Goal: Task Accomplishment & Management: Manage account settings

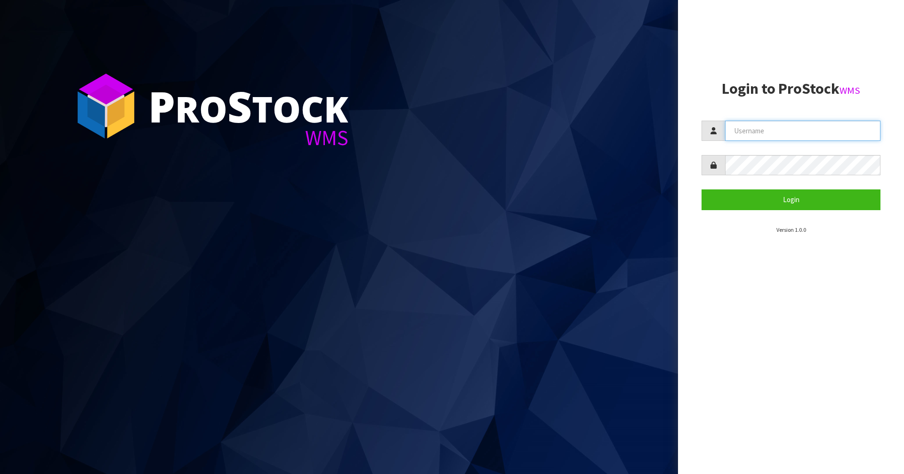
type input "Mana"
click at [729, 211] on section "Login to ProStock WMS Mana Login Version 1.0.0" at bounding box center [791, 158] width 179 height 154
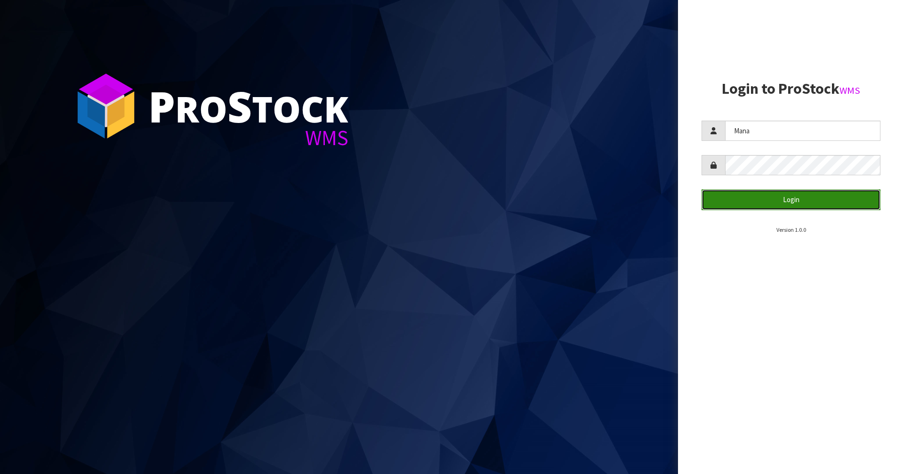
click at [732, 207] on button "Login" at bounding box center [791, 199] width 179 height 20
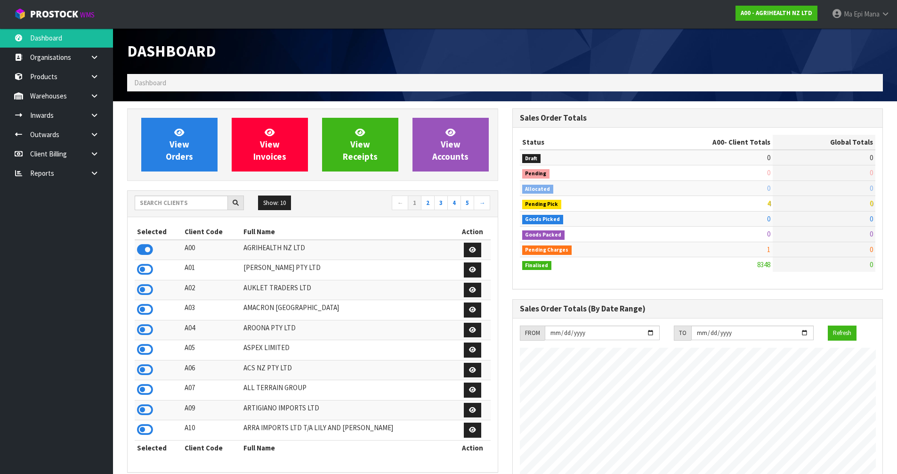
scroll to position [713, 385]
click at [178, 200] on input "text" at bounding box center [181, 202] width 93 height 15
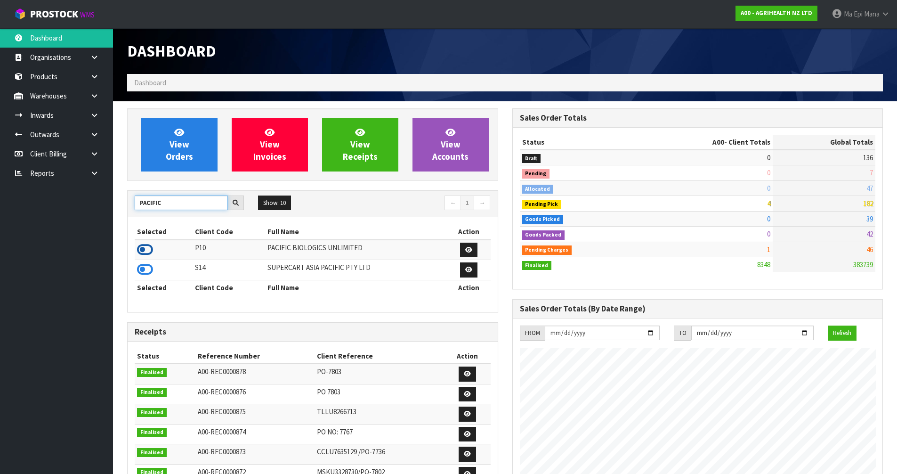
type input "PACIFIC"
click at [147, 246] on icon at bounding box center [145, 250] width 16 height 14
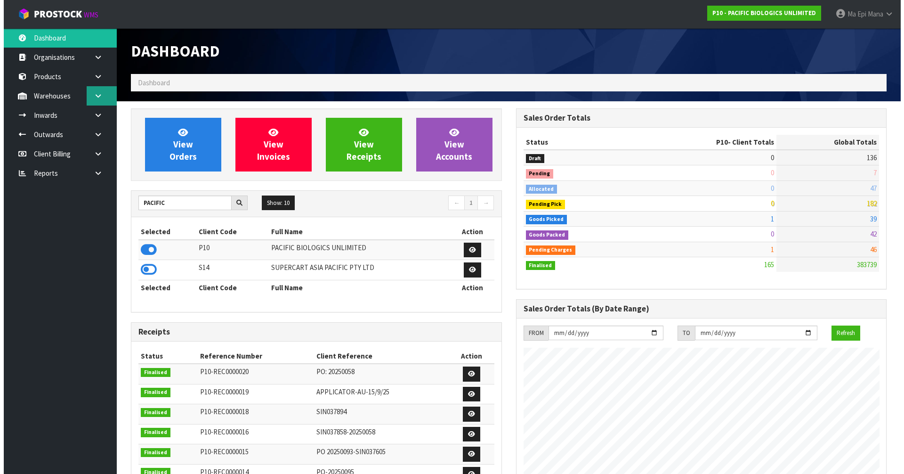
scroll to position [591, 385]
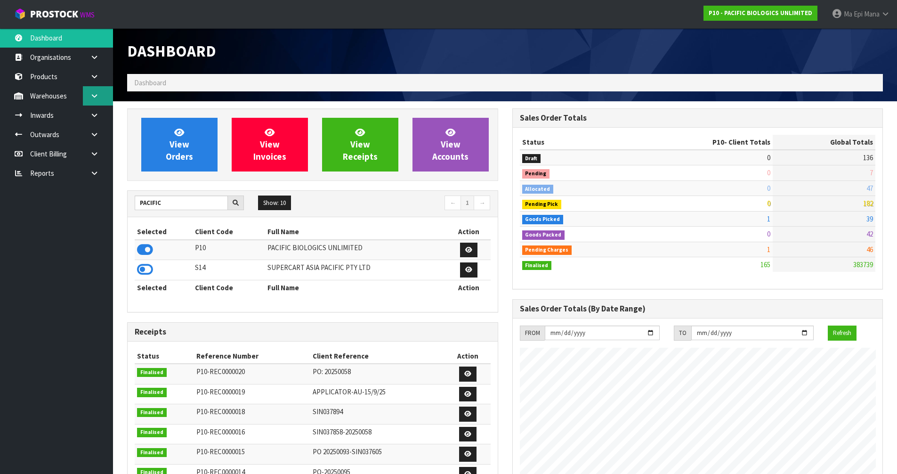
click at [98, 93] on icon at bounding box center [94, 95] width 9 height 7
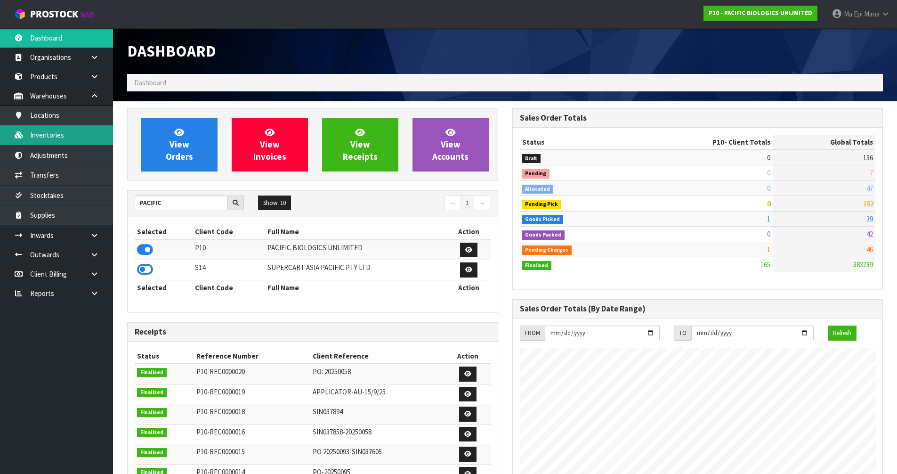
click at [69, 130] on link "Inventories" at bounding box center [56, 134] width 113 height 19
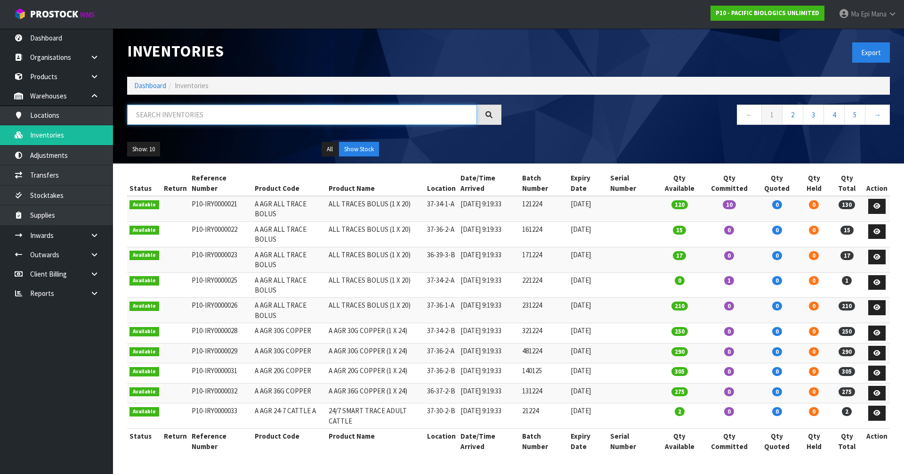
click at [245, 123] on input "text" at bounding box center [302, 115] width 350 height 20
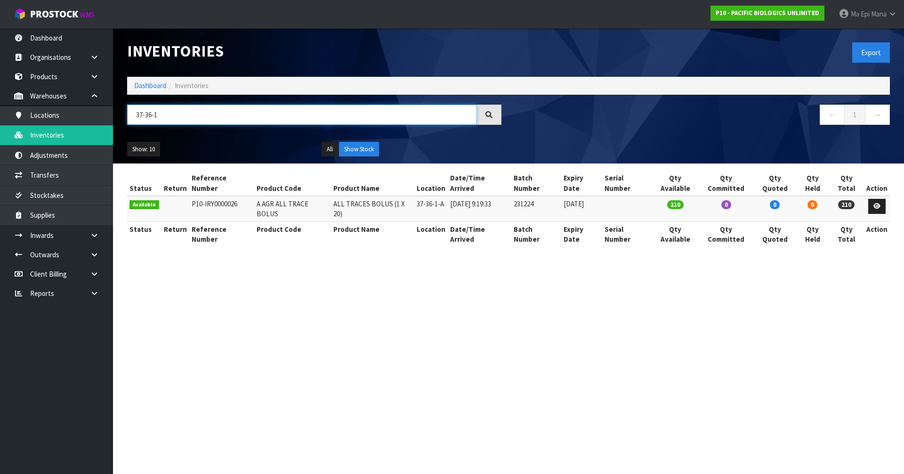
type input "37-36-1"
click at [858, 20] on link "Ma Epi Mana" at bounding box center [868, 14] width 73 height 28
click at [864, 38] on link "Logout" at bounding box center [866, 37] width 74 height 13
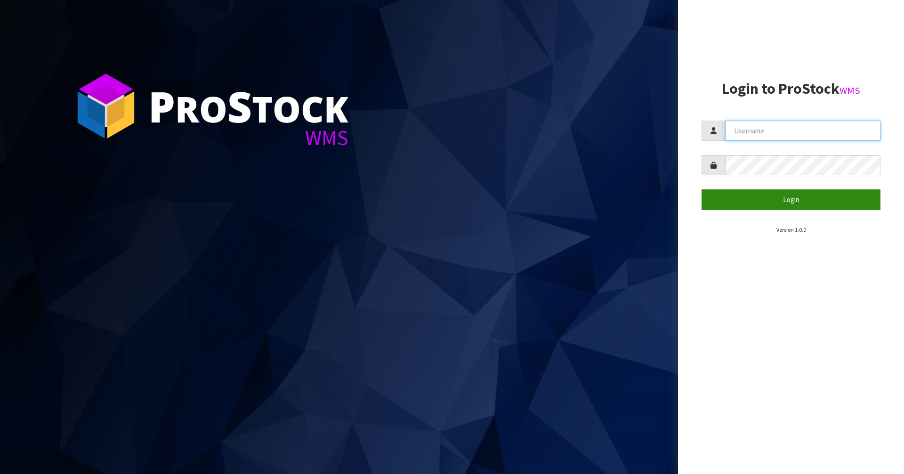
type input "Mana"
click at [785, 201] on button "Login" at bounding box center [791, 199] width 179 height 20
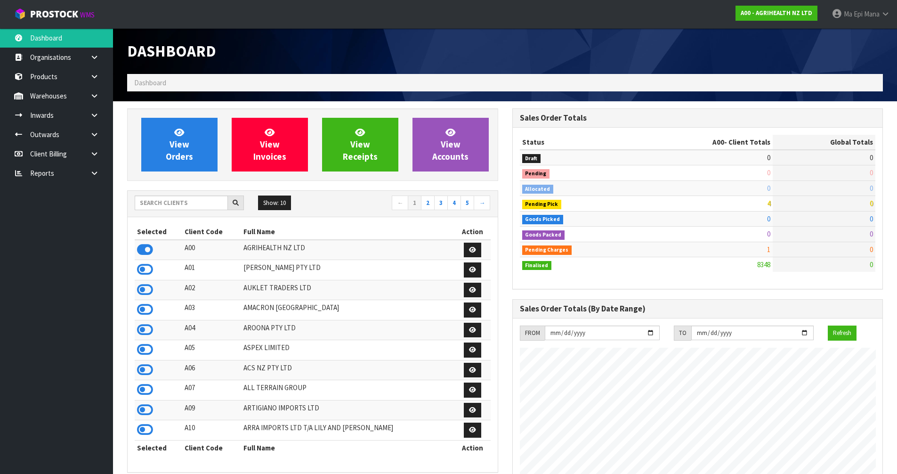
scroll to position [713, 385]
click at [172, 196] on input "text" at bounding box center [181, 202] width 93 height 15
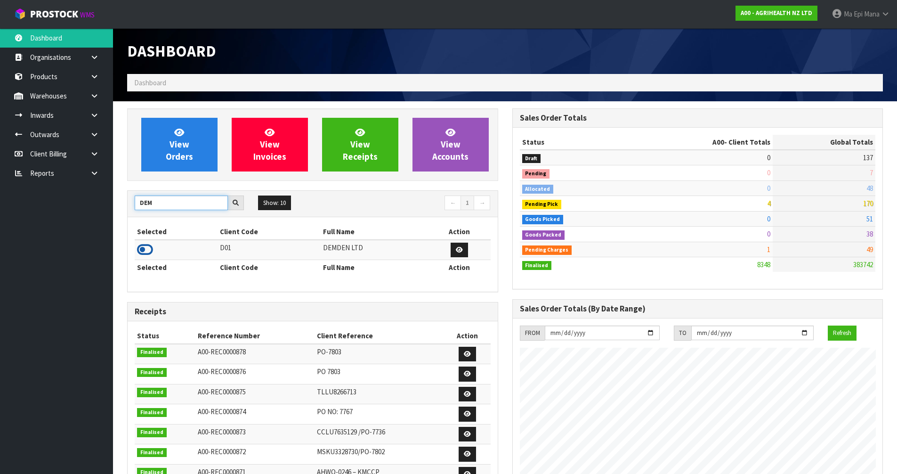
type input "DEM"
click at [142, 250] on icon at bounding box center [145, 250] width 16 height 14
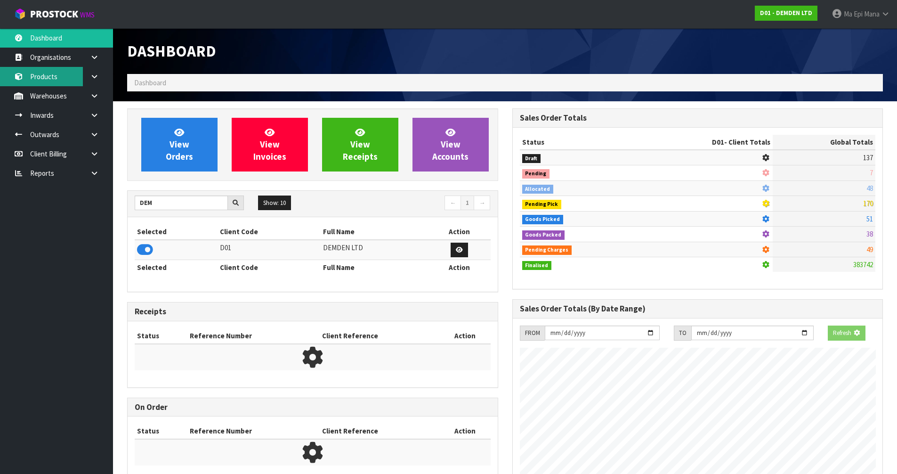
scroll to position [607, 385]
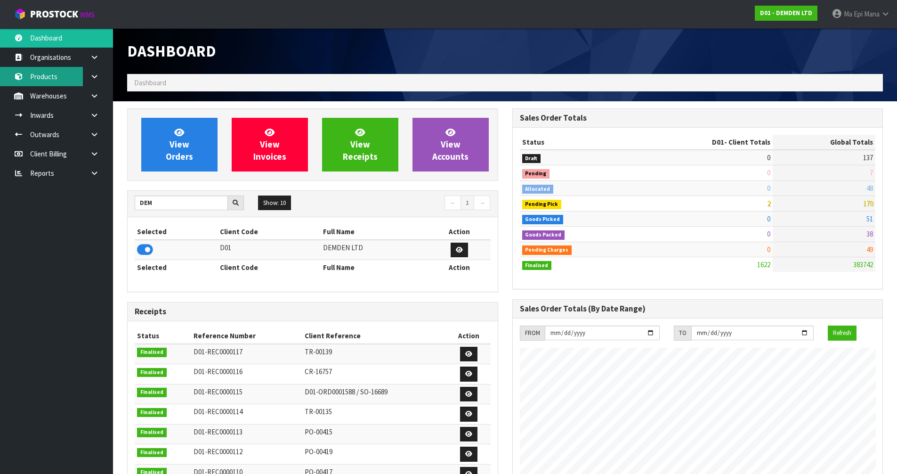
click at [33, 81] on link "Products" at bounding box center [56, 76] width 113 height 19
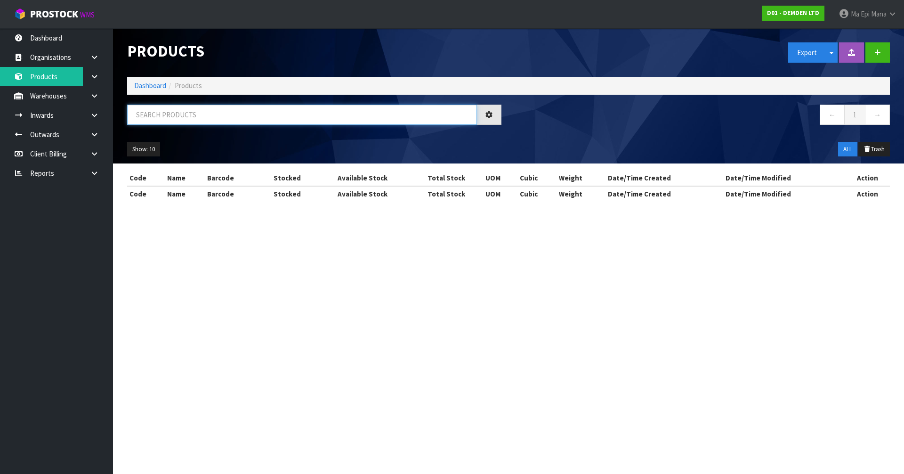
click at [209, 120] on input "text" at bounding box center [302, 115] width 350 height 20
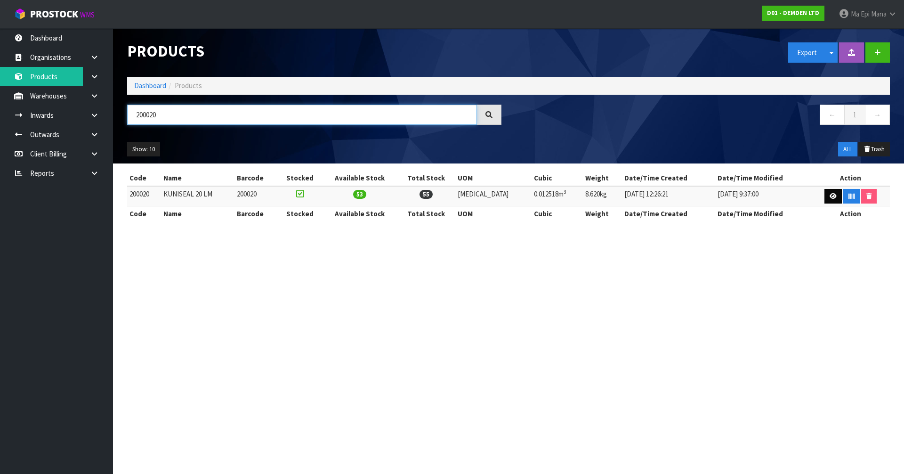
type input "200020"
click at [833, 192] on link at bounding box center [833, 196] width 17 height 15
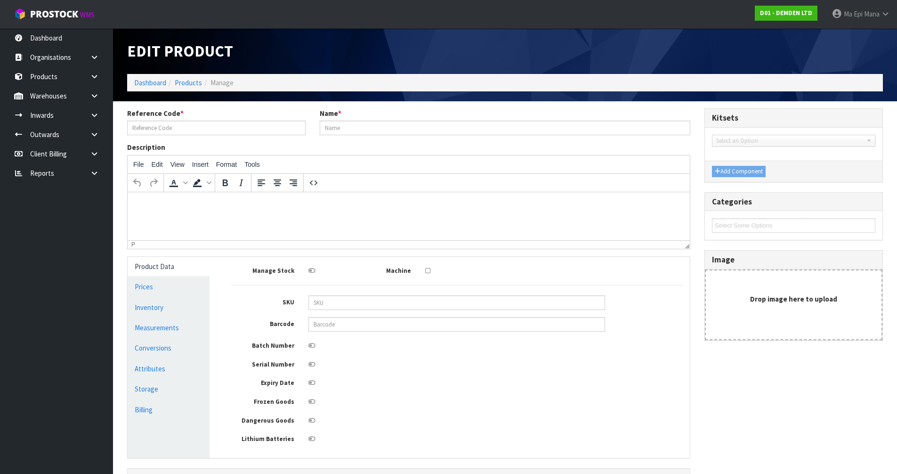
type input "200020"
type input "KUNISEAL 20 LM"
click at [168, 348] on link "Conversions" at bounding box center [169, 347] width 82 height 19
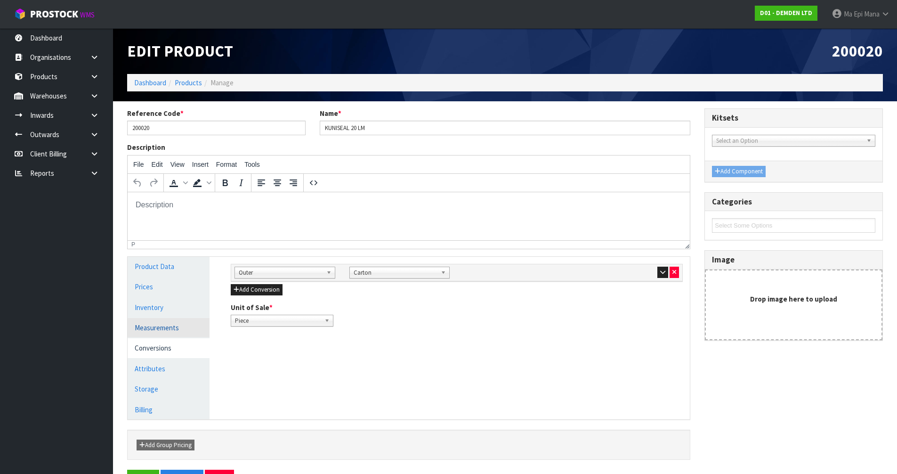
click at [146, 326] on link "Measurements" at bounding box center [169, 327] width 82 height 19
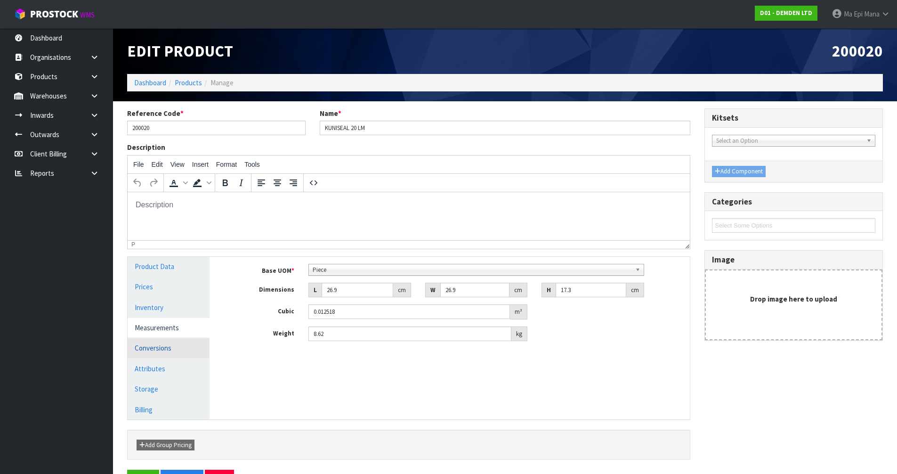
click at [160, 345] on link "Conversions" at bounding box center [169, 347] width 82 height 19
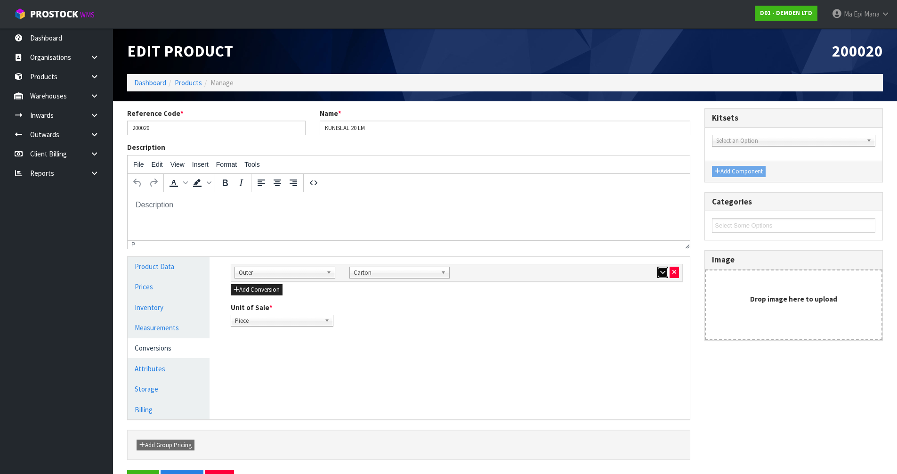
click at [662, 272] on icon "button" at bounding box center [662, 272] width 5 height 6
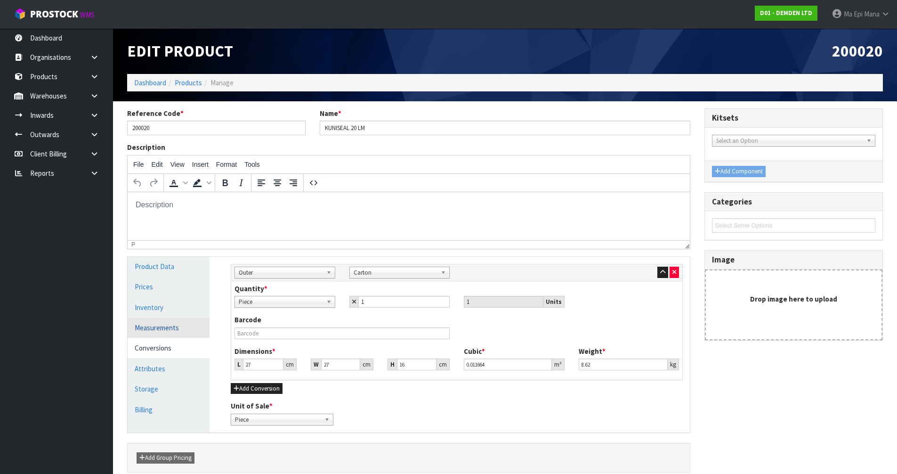
click at [173, 326] on link "Measurements" at bounding box center [169, 327] width 82 height 19
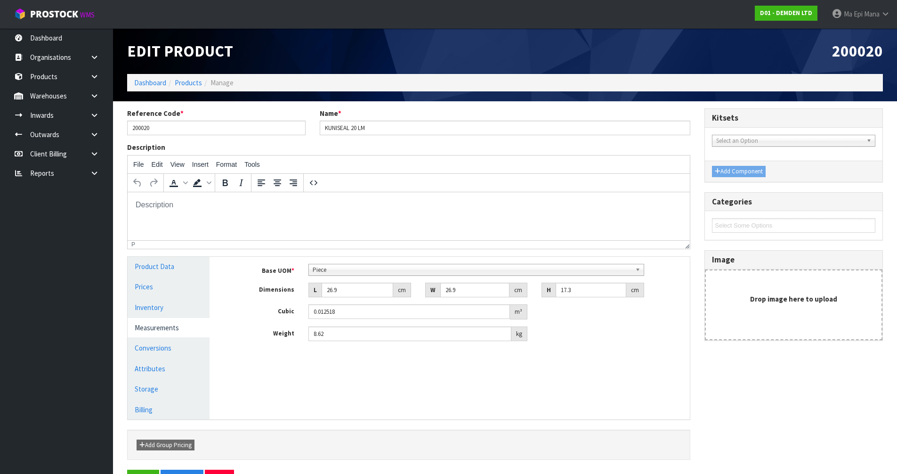
click at [371, 269] on span "Piece" at bounding box center [472, 269] width 319 height 11
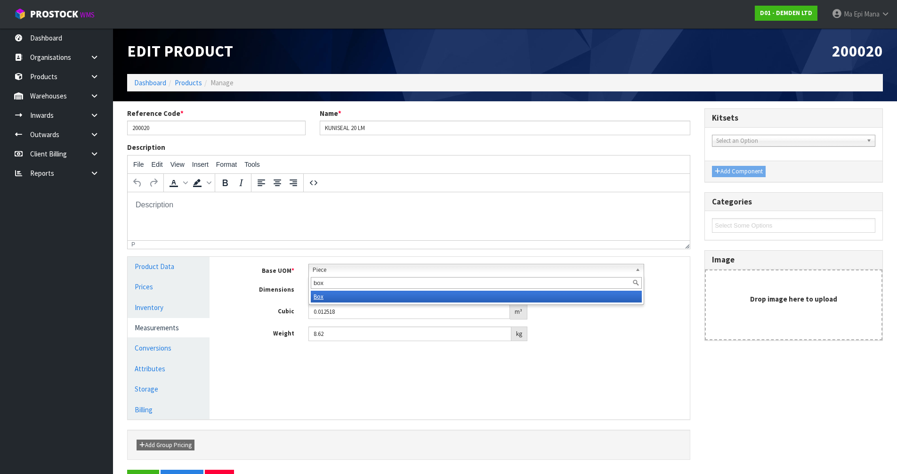
type input "box"
click at [358, 292] on li "Box" at bounding box center [476, 297] width 331 height 12
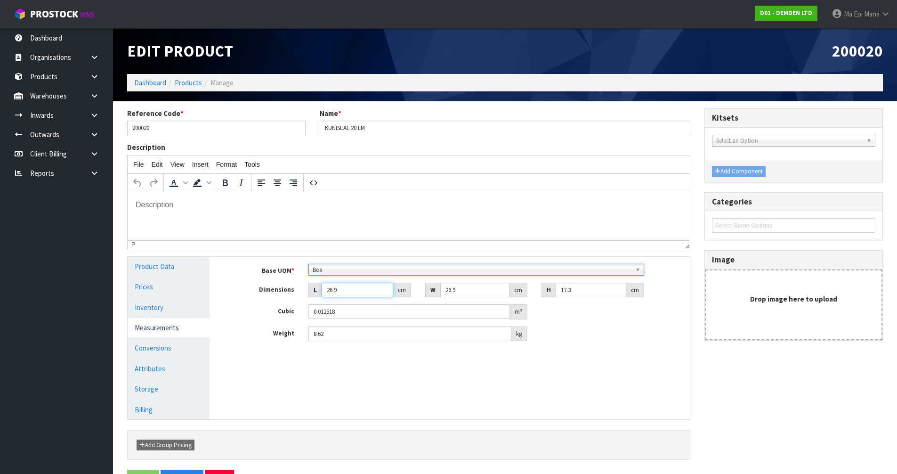
click at [357, 287] on input "26.9" at bounding box center [358, 290] width 72 height 15
type input "2"
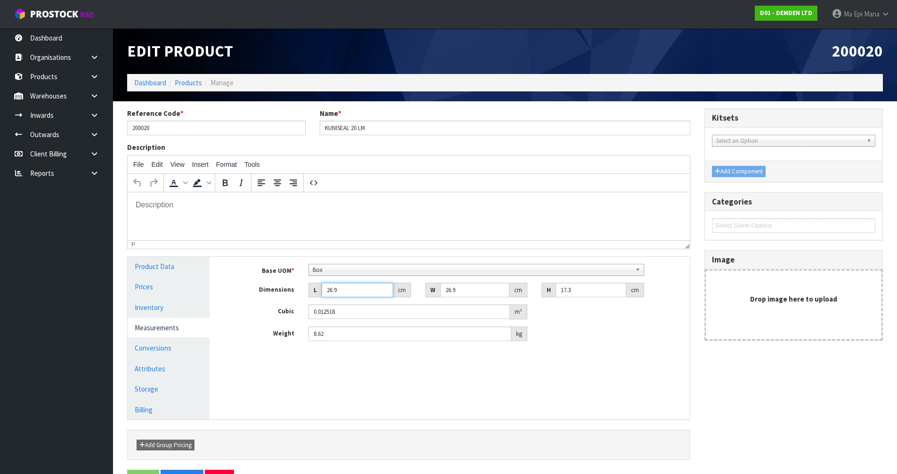
type input "0.000931"
type input "27"
type input "0.012565"
type input "27"
type input "2"
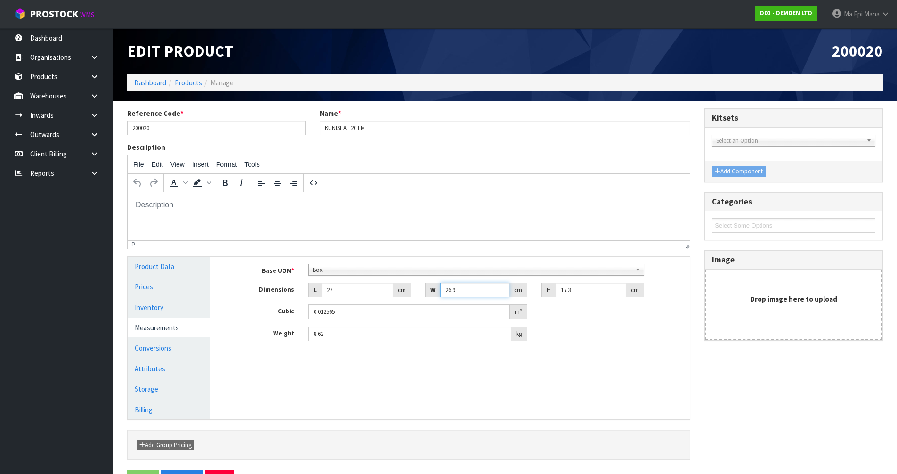
type input "0.000934"
type input "27"
type input "0.012612"
type input "27"
type input "1"
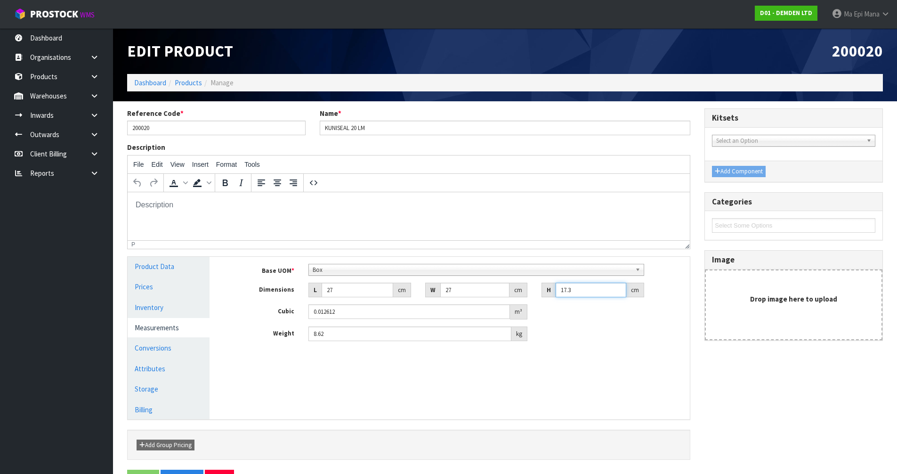
type input "0.000729"
type input "16"
type input "0.011664"
type input "16"
click at [168, 345] on link "Conversions" at bounding box center [169, 347] width 82 height 19
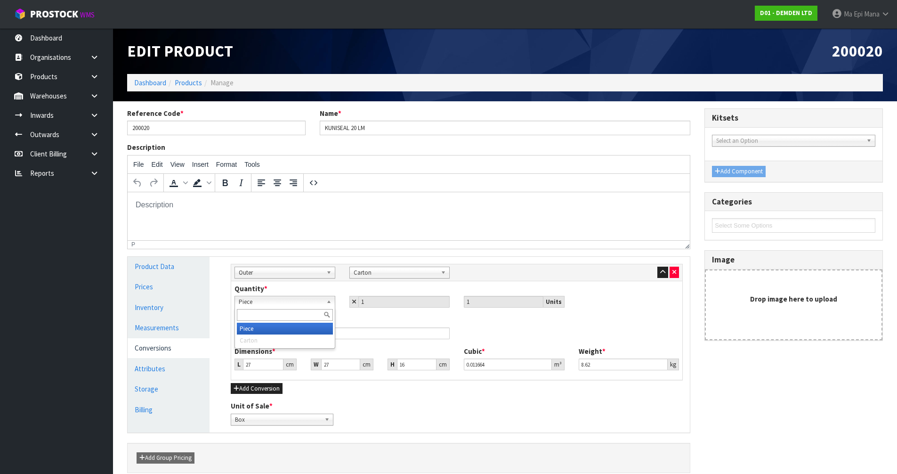
click at [287, 298] on span "Piece" at bounding box center [281, 301] width 84 height 11
click at [288, 298] on span "Piece" at bounding box center [281, 301] width 84 height 11
click at [676, 274] on icon "button" at bounding box center [674, 272] width 4 height 6
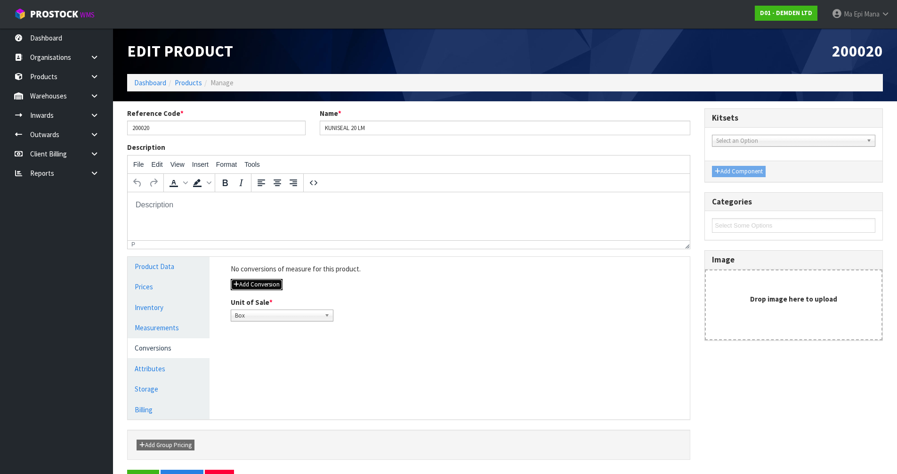
click at [239, 287] on button "Add Conversion" at bounding box center [257, 284] width 52 height 11
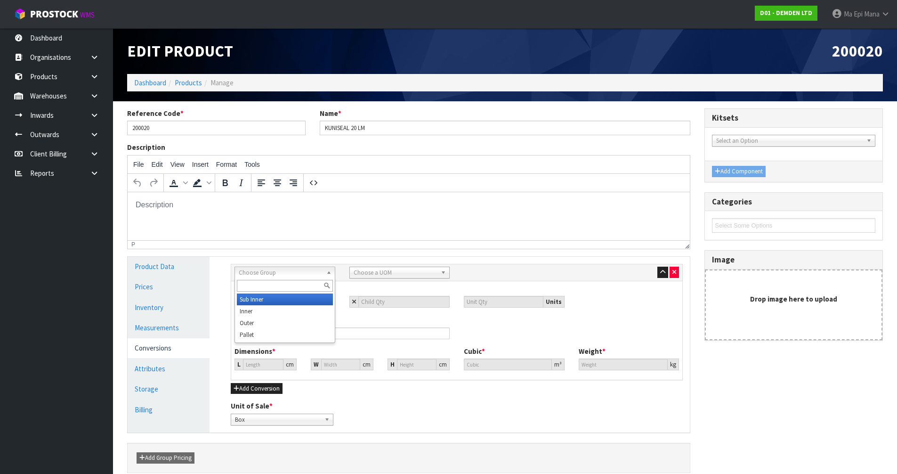
click at [289, 277] on span "Choose Group" at bounding box center [281, 272] width 84 height 11
click at [261, 323] on li "Outer" at bounding box center [285, 323] width 96 height 12
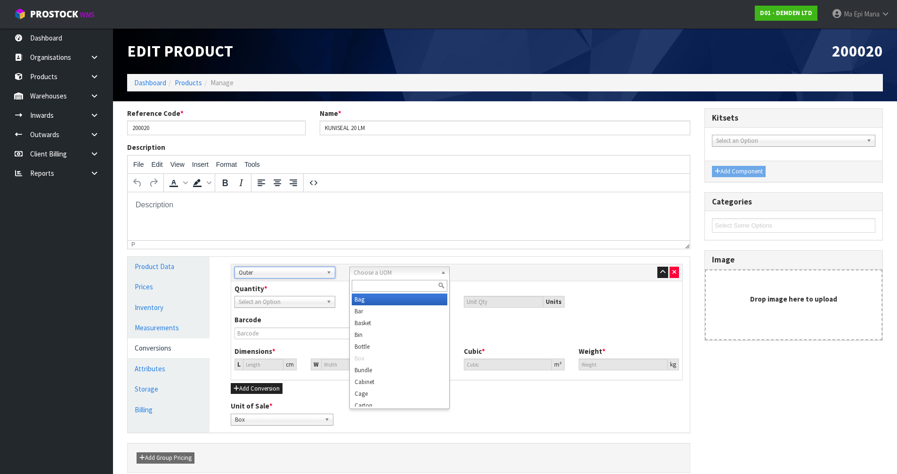
click at [413, 269] on span "Choose a UOM" at bounding box center [396, 272] width 84 height 11
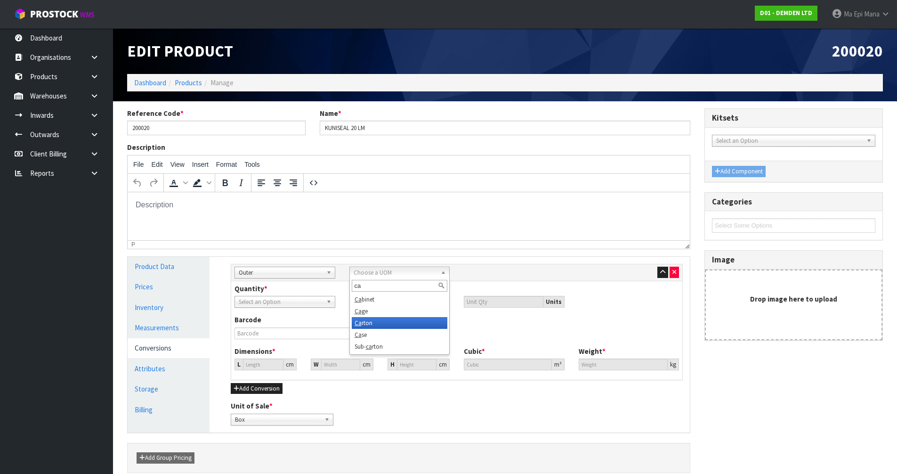
type input "ca"
click at [379, 322] on li "Ca rton" at bounding box center [400, 323] width 96 height 12
click at [378, 300] on input "number" at bounding box center [404, 302] width 92 height 12
type input "1"
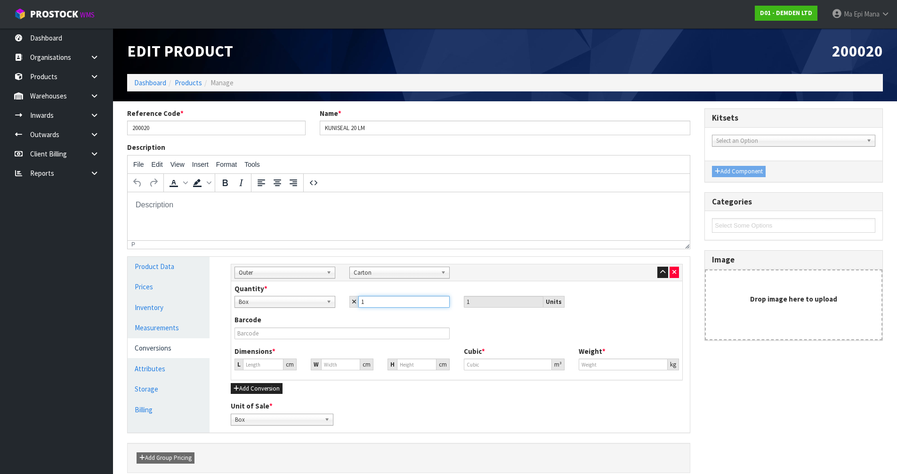
type input "1"
type input "22.679"
type input "0.011664"
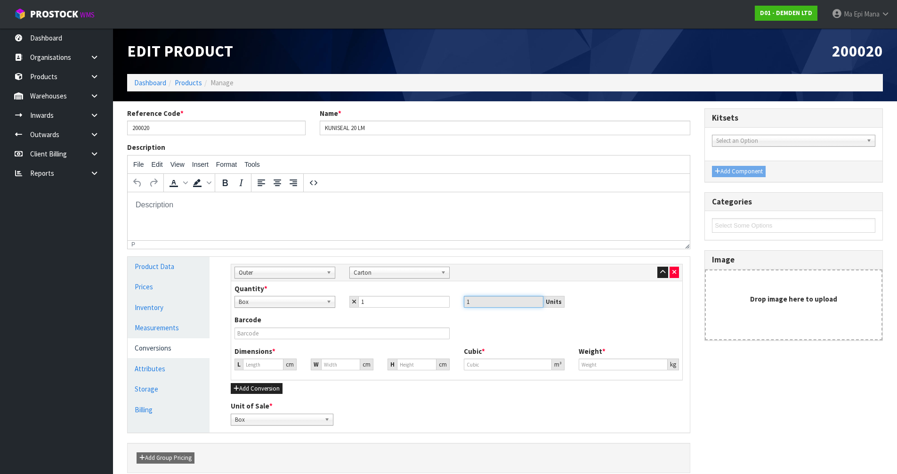
type input "8.62"
type input "2"
type input "0.001029"
type input "27"
type input "0.013887"
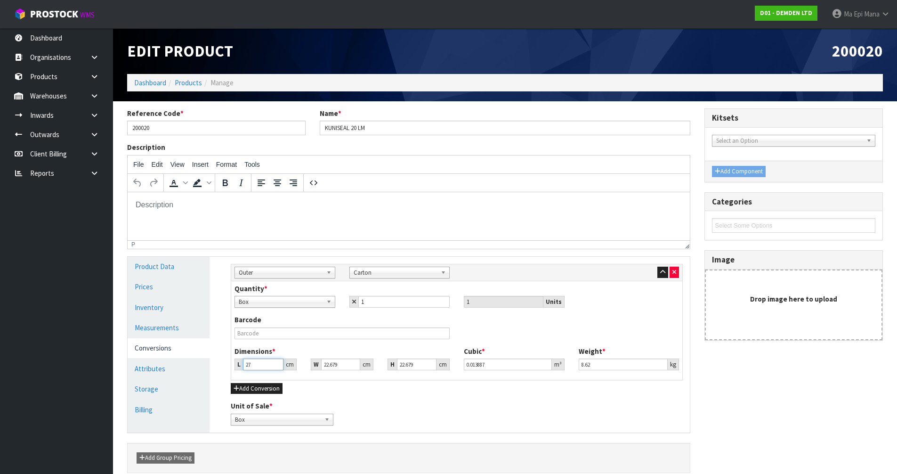
type input "27"
type input "2"
type input "0.001225"
type input "27"
type input "0.016533"
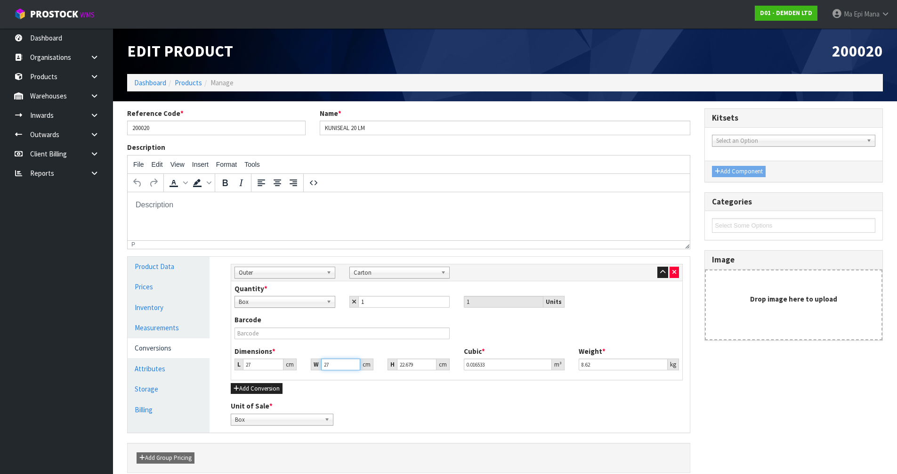
type input "27"
type input "1"
type input "0.000729"
type input "16"
type input "0.011664"
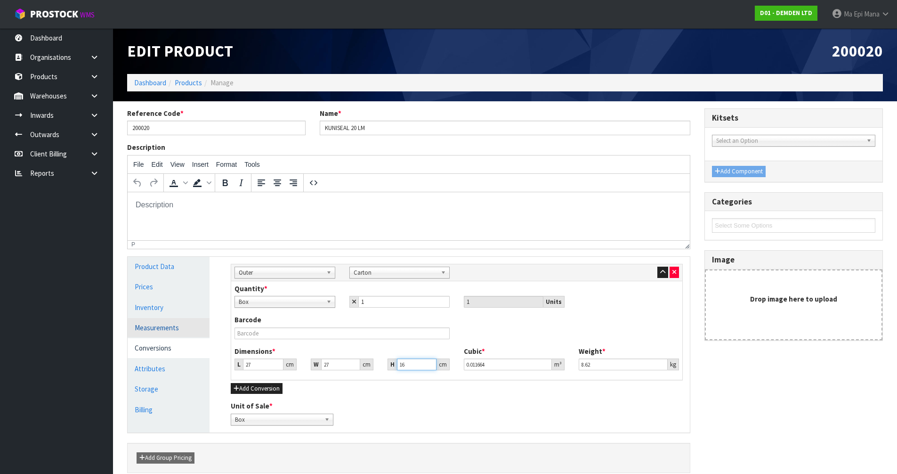
type input "16"
click at [170, 322] on link "Measurements" at bounding box center [169, 327] width 82 height 19
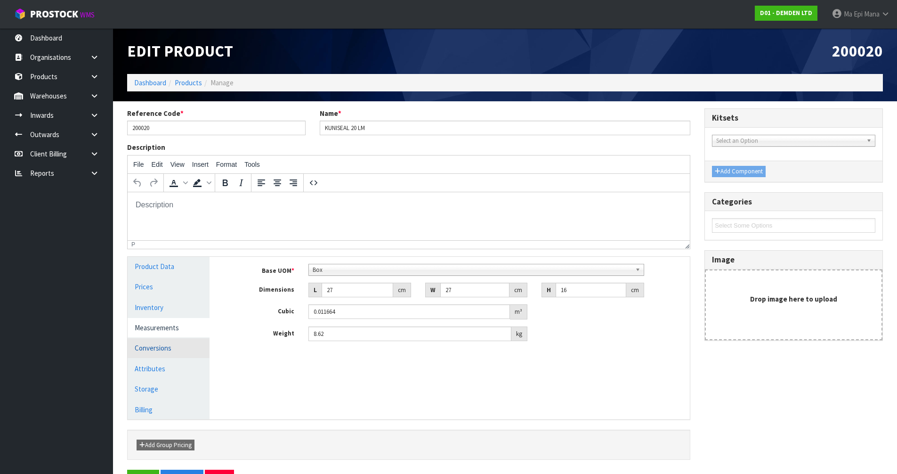
click at [163, 349] on link "Conversions" at bounding box center [169, 347] width 82 height 19
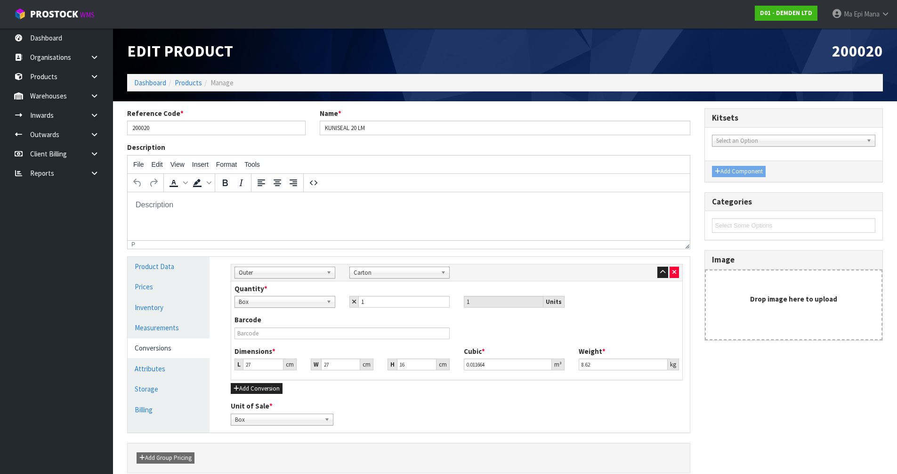
click at [424, 406] on div "Unit of Sale * Box Carton Box" at bounding box center [457, 413] width 466 height 24
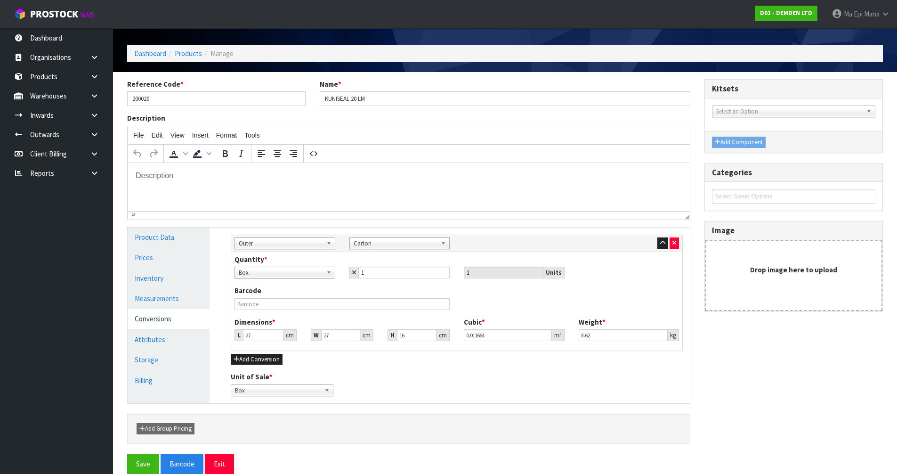
scroll to position [43, 0]
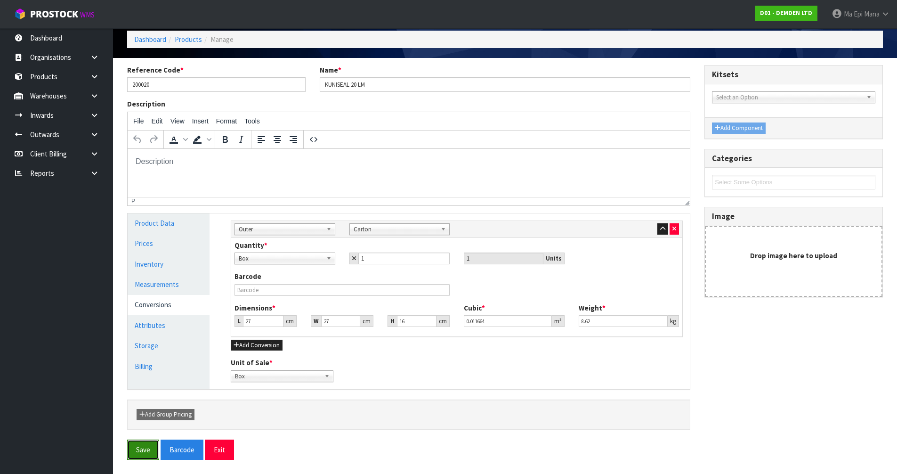
click at [147, 451] on button "Save" at bounding box center [143, 449] width 32 height 20
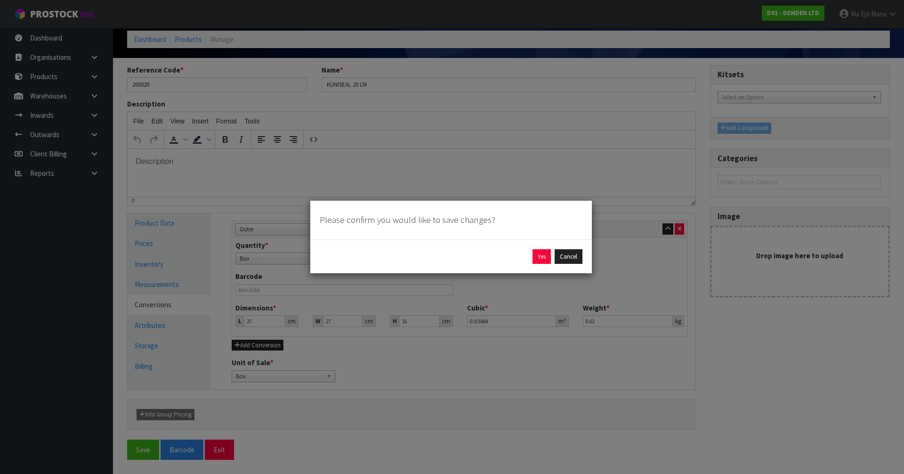
click at [530, 265] on div "Yes Cancel" at bounding box center [451, 256] width 282 height 34
click at [534, 256] on button "Yes" at bounding box center [542, 256] width 18 height 15
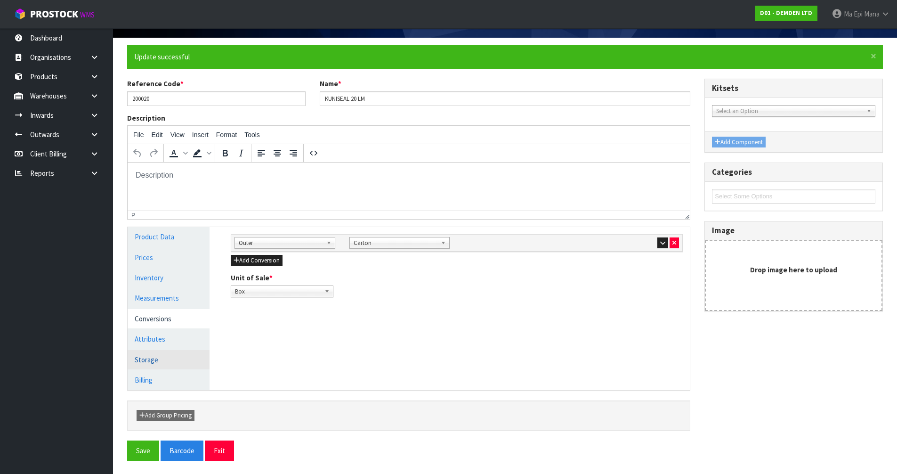
scroll to position [65, 0]
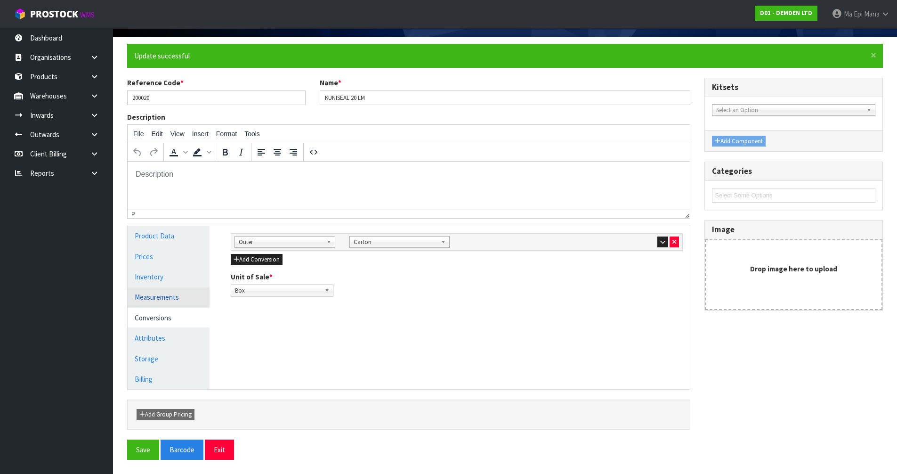
click at [176, 302] on link "Measurements" at bounding box center [169, 296] width 82 height 19
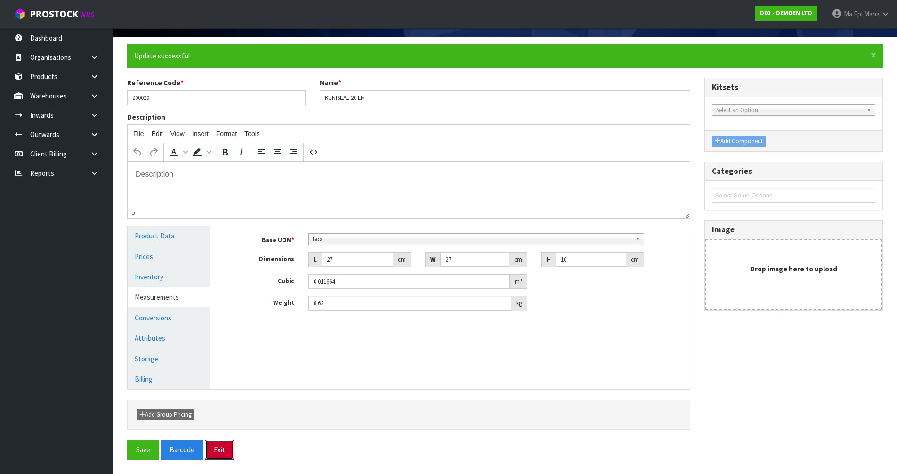
click at [212, 449] on button "Exit" at bounding box center [219, 449] width 29 height 20
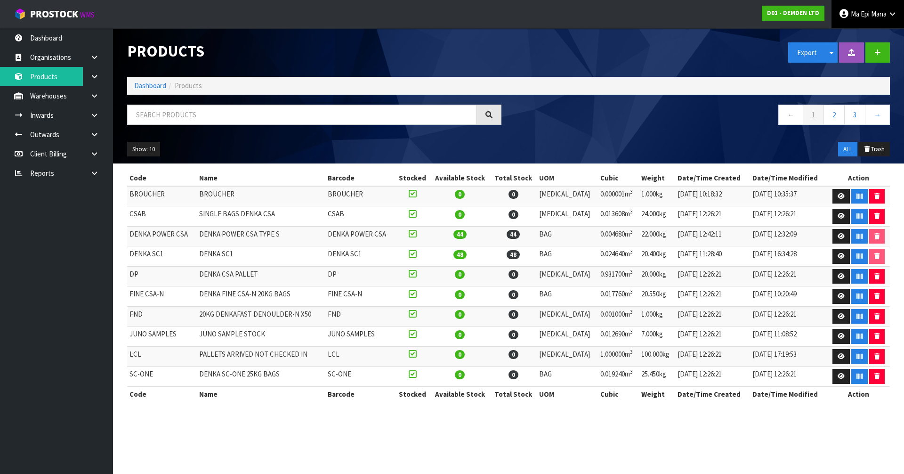
click at [899, 21] on link "Ma Epi Mana" at bounding box center [868, 14] width 73 height 28
click at [879, 38] on link "Logout" at bounding box center [866, 37] width 74 height 13
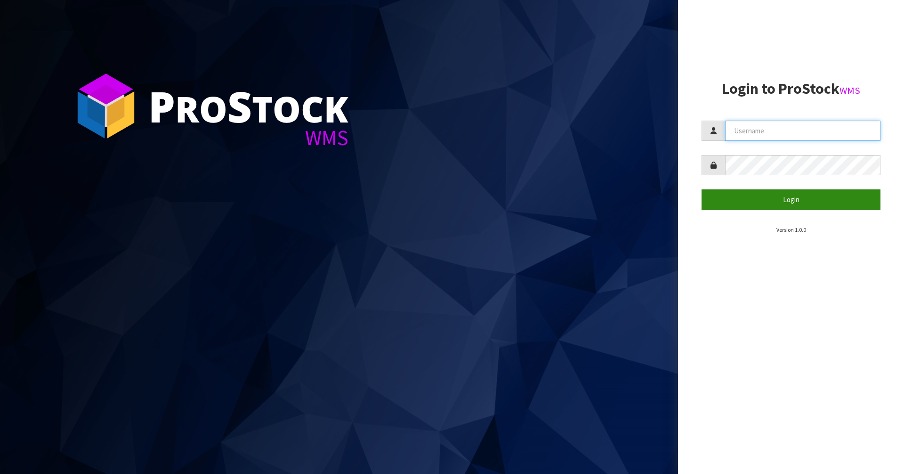
type input "Mana"
click at [750, 202] on button "Login" at bounding box center [791, 199] width 179 height 20
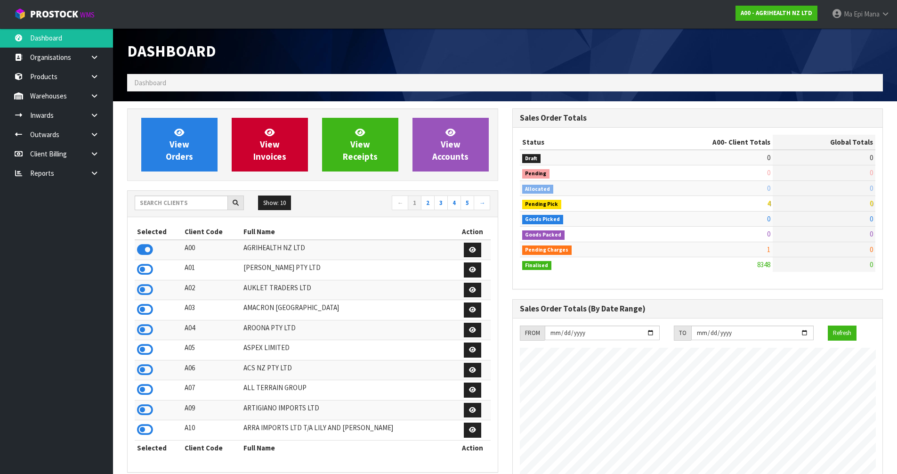
scroll to position [713, 385]
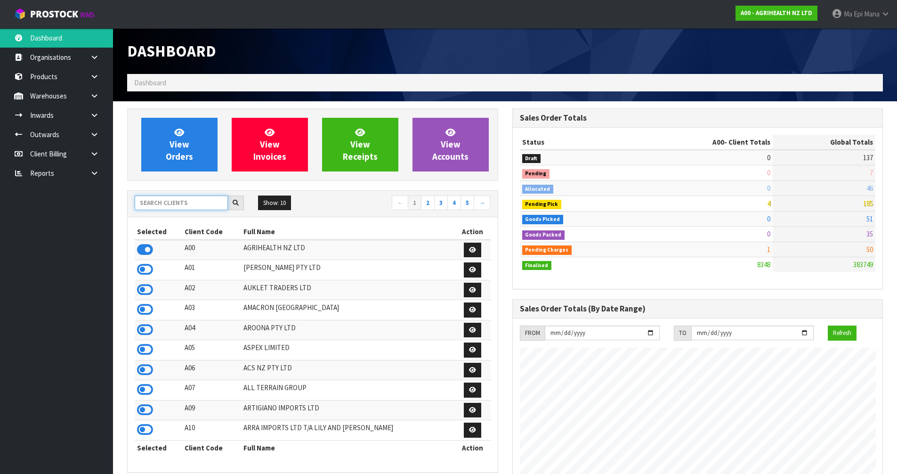
click at [180, 202] on input "text" at bounding box center [181, 202] width 93 height 15
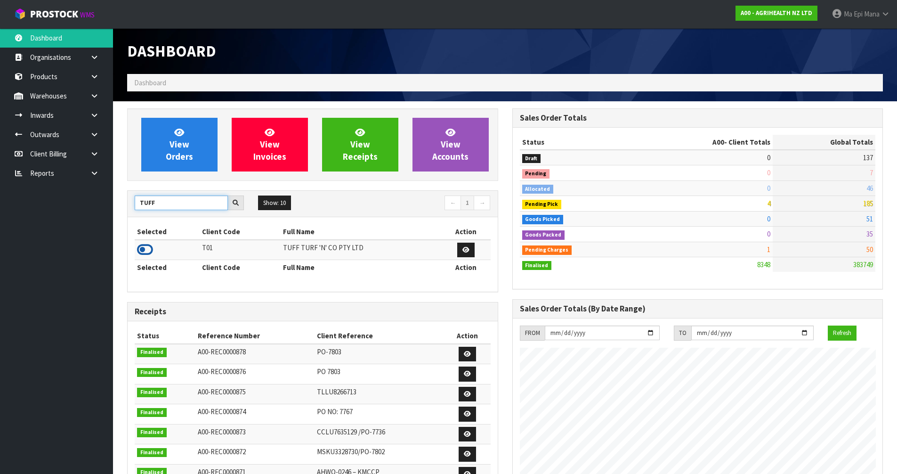
type input "TUFF"
click at [148, 246] on icon at bounding box center [145, 250] width 16 height 14
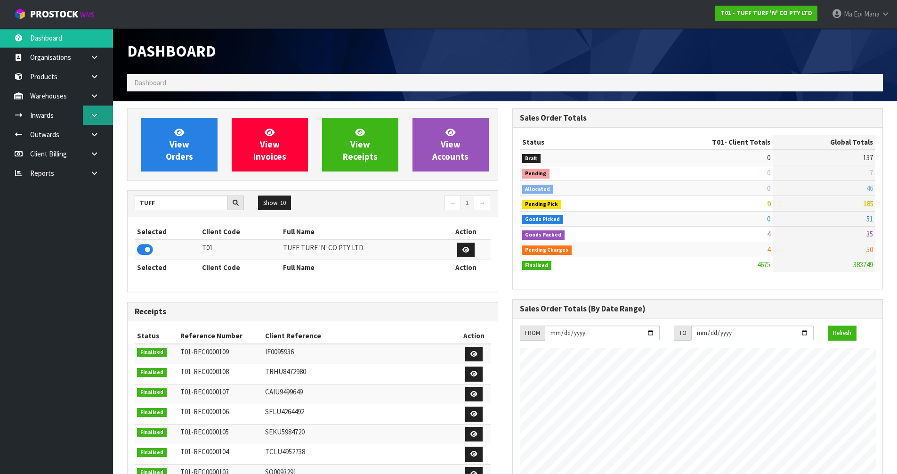
click at [97, 115] on icon at bounding box center [94, 115] width 9 height 7
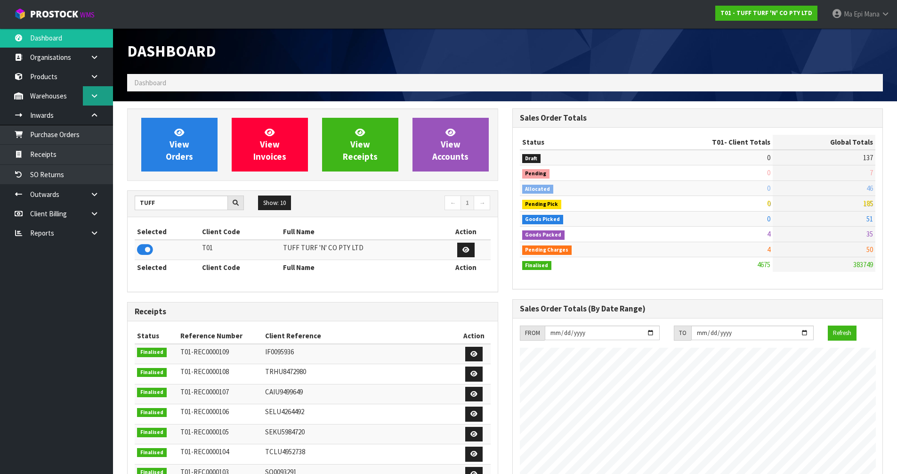
click at [98, 99] on link at bounding box center [98, 95] width 30 height 19
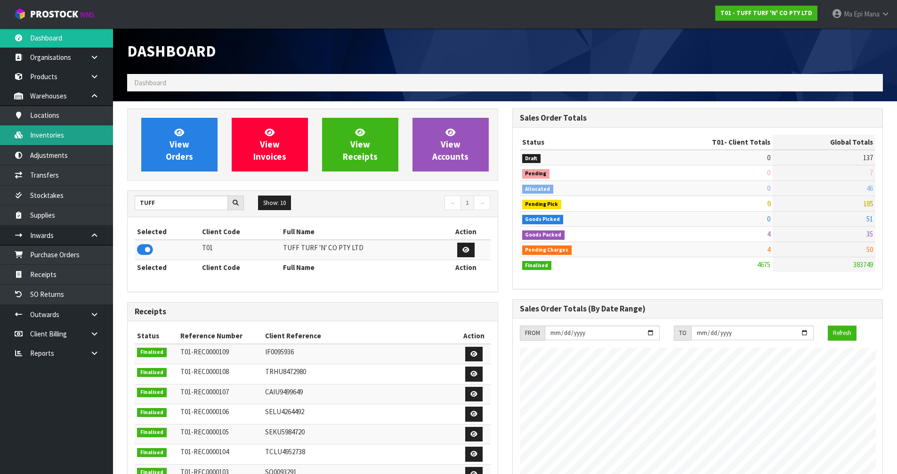
click at [79, 132] on link "Inventories" at bounding box center [56, 134] width 113 height 19
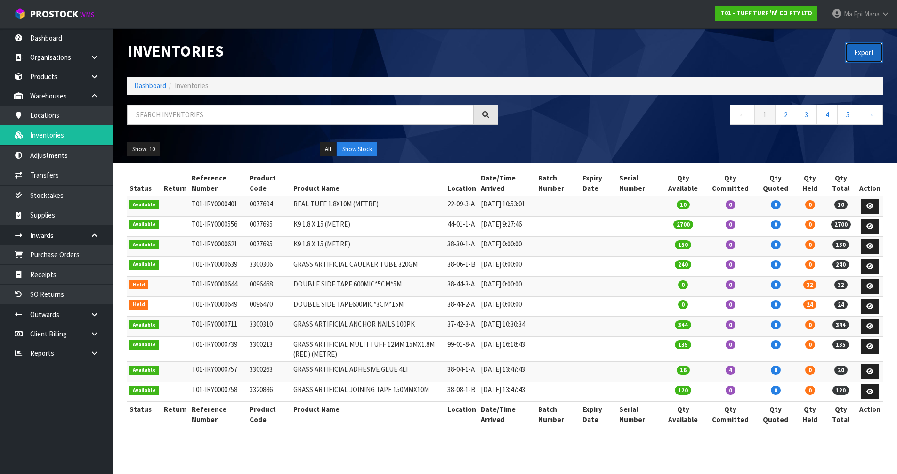
click at [862, 52] on button "Export" at bounding box center [864, 52] width 38 height 20
click at [659, 95] on div "Inventories Export Dashboard Inventories ← 1 2 3 4 5 → Show: 10 5 10 25 50 All …" at bounding box center [505, 95] width 770 height 135
click at [866, 16] on span "Mana" at bounding box center [872, 13] width 16 height 9
click at [862, 37] on link "Logout" at bounding box center [859, 37] width 74 height 13
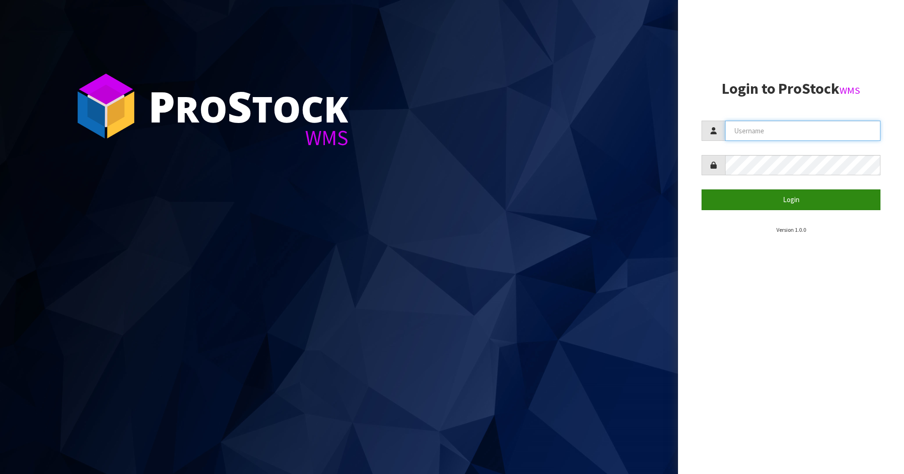
type input "Mana"
click at [794, 198] on button "Login" at bounding box center [791, 199] width 179 height 20
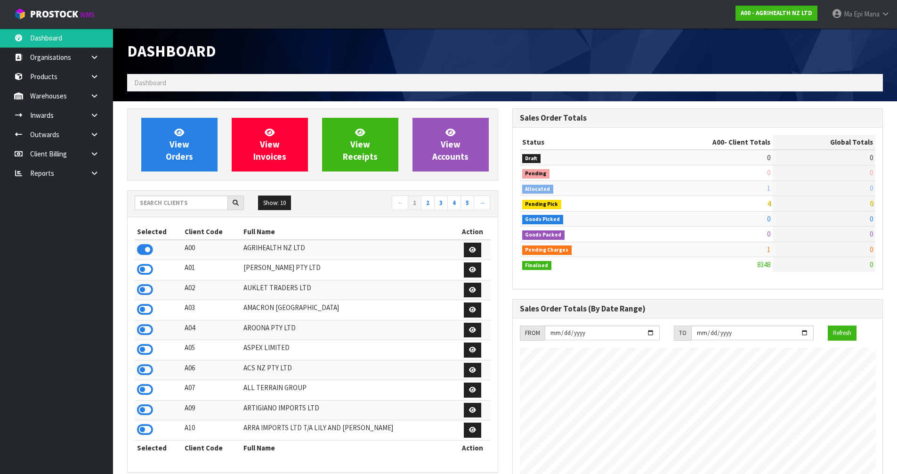
scroll to position [713, 385]
click at [175, 204] on input "text" at bounding box center [181, 202] width 93 height 15
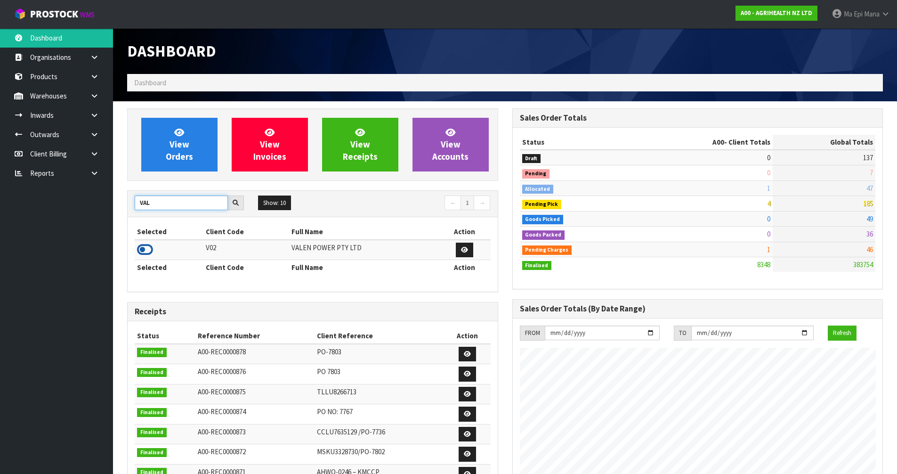
type input "VAL"
click at [151, 248] on icon at bounding box center [145, 250] width 16 height 14
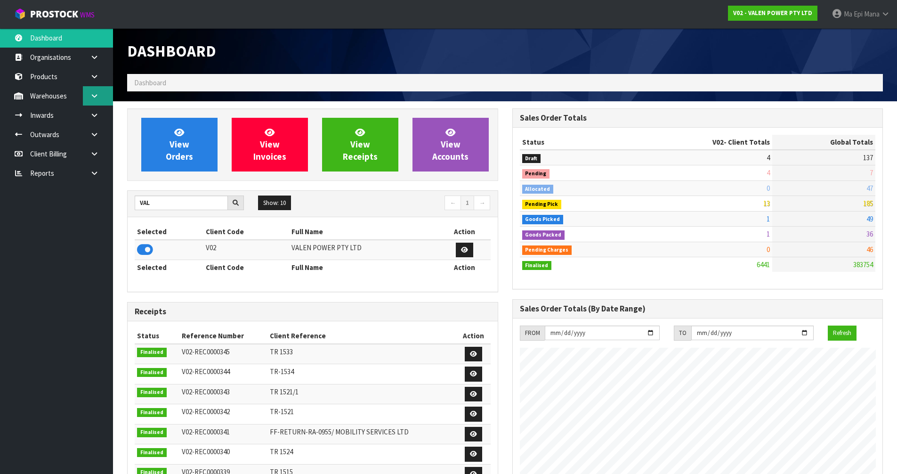
click at [97, 98] on icon at bounding box center [94, 95] width 9 height 7
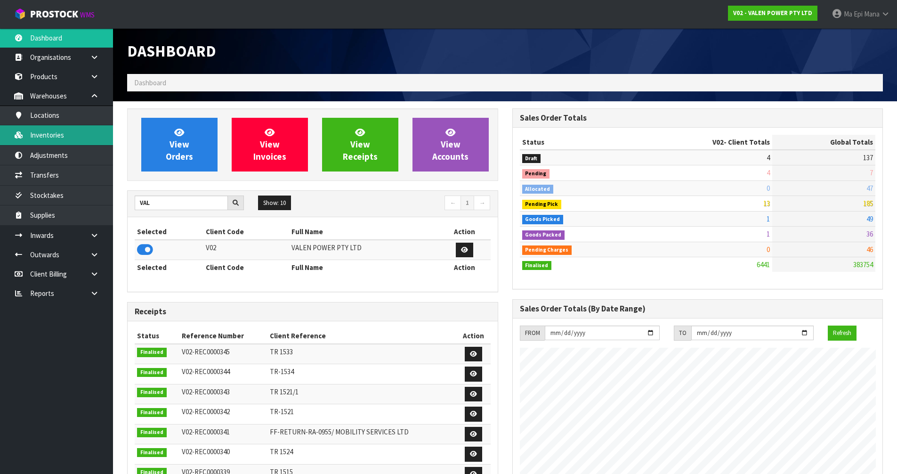
click at [73, 139] on link "Inventories" at bounding box center [56, 134] width 113 height 19
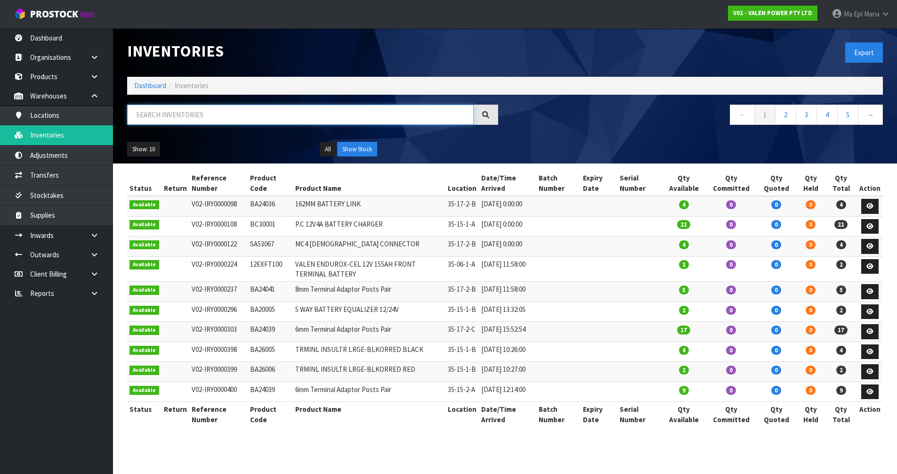
click at [220, 111] on input "text" at bounding box center [300, 115] width 347 height 20
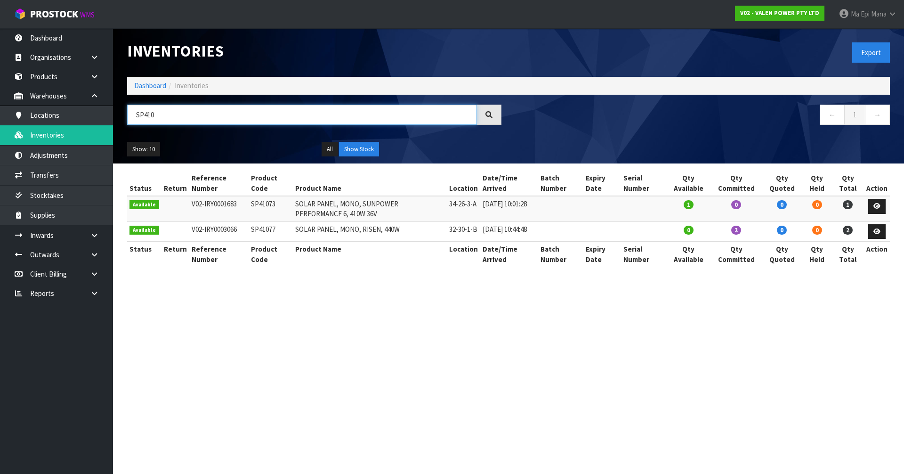
type input "SP410"
click at [263, 231] on td "SP41077" at bounding box center [271, 231] width 45 height 20
copy td "SP41077"
click at [85, 174] on link "Transfers" at bounding box center [56, 174] width 113 height 19
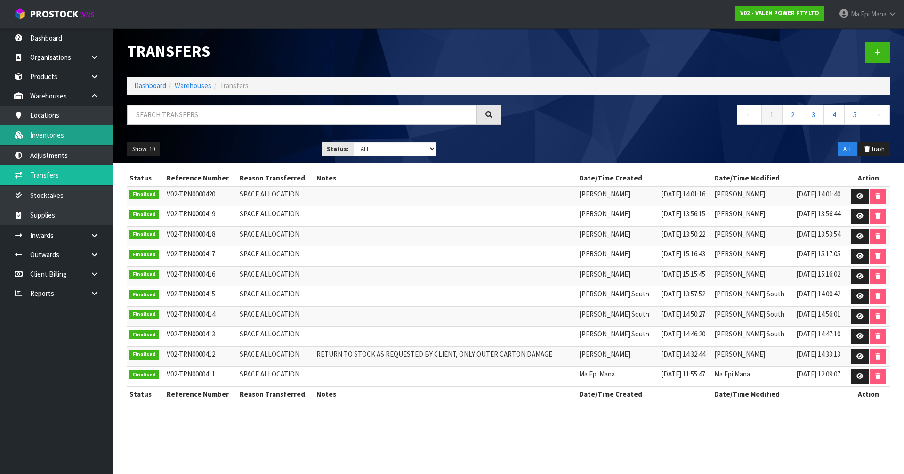
drag, startPoint x: 199, startPoint y: 109, endPoint x: 48, endPoint y: 138, distance: 154.4
click at [48, 138] on link "Inventories" at bounding box center [56, 134] width 113 height 19
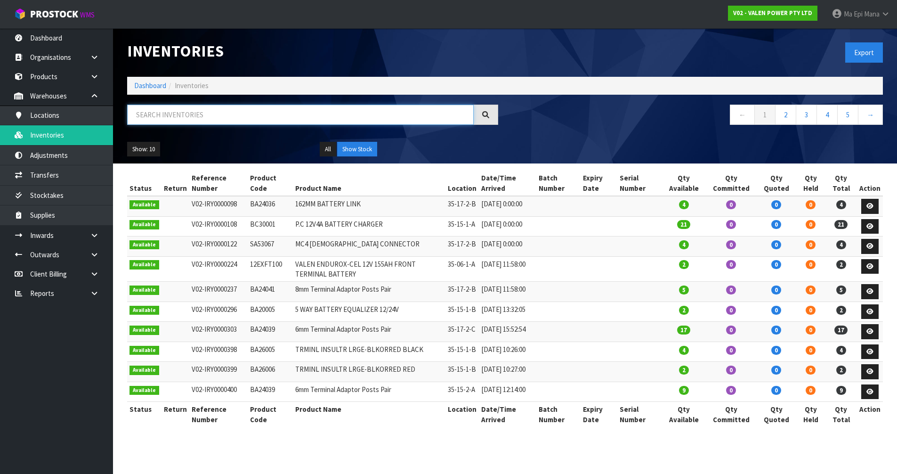
drag, startPoint x: 146, startPoint y: 111, endPoint x: 146, endPoint y: 116, distance: 4.7
paste input "SP41077"
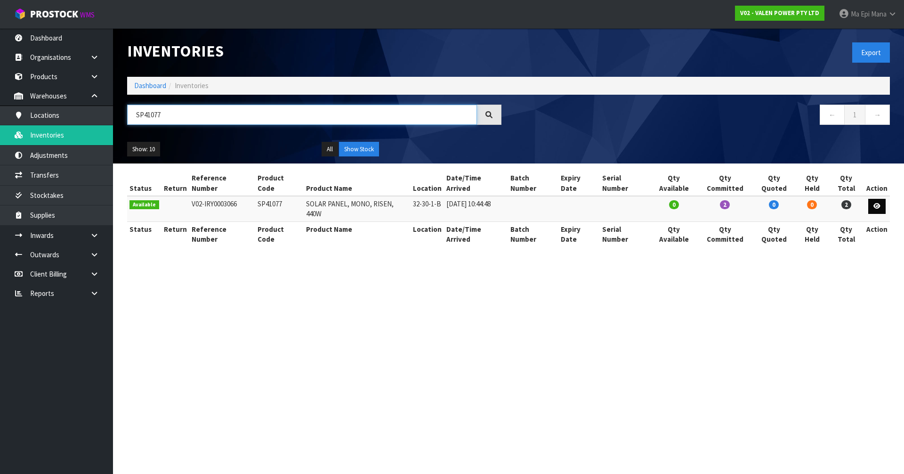
type input "SP41077"
click at [884, 199] on link at bounding box center [876, 206] width 17 height 15
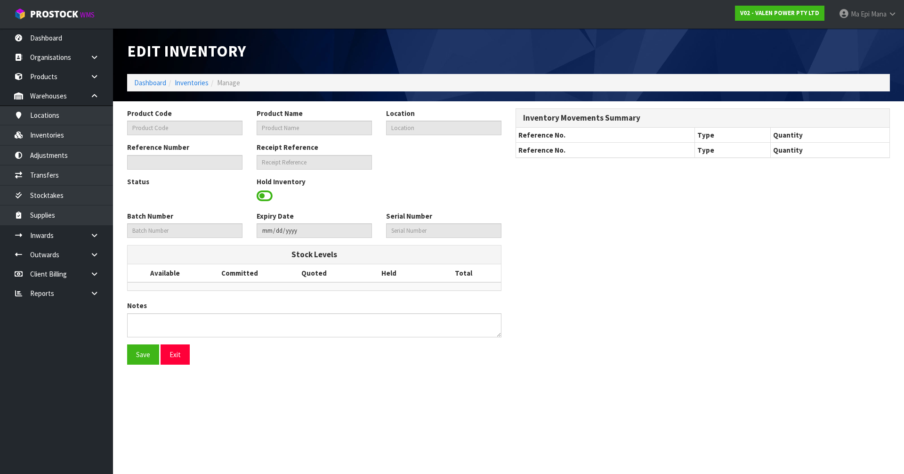
type input "SP41077"
type input "SOLAR PANEL, MONO, RISEN, 440W"
type input "32-30-1-B"
type input "V02-IRY0003066"
type input "V02-REC0000345"
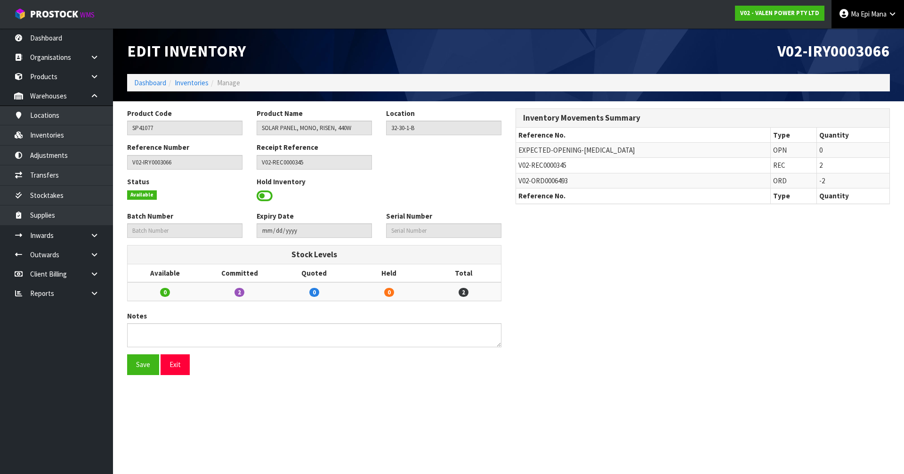
click at [861, 14] on span "Ma Epi" at bounding box center [860, 13] width 19 height 9
click at [851, 39] on link "Logout" at bounding box center [866, 37] width 74 height 13
